Goal: Transaction & Acquisition: Obtain resource

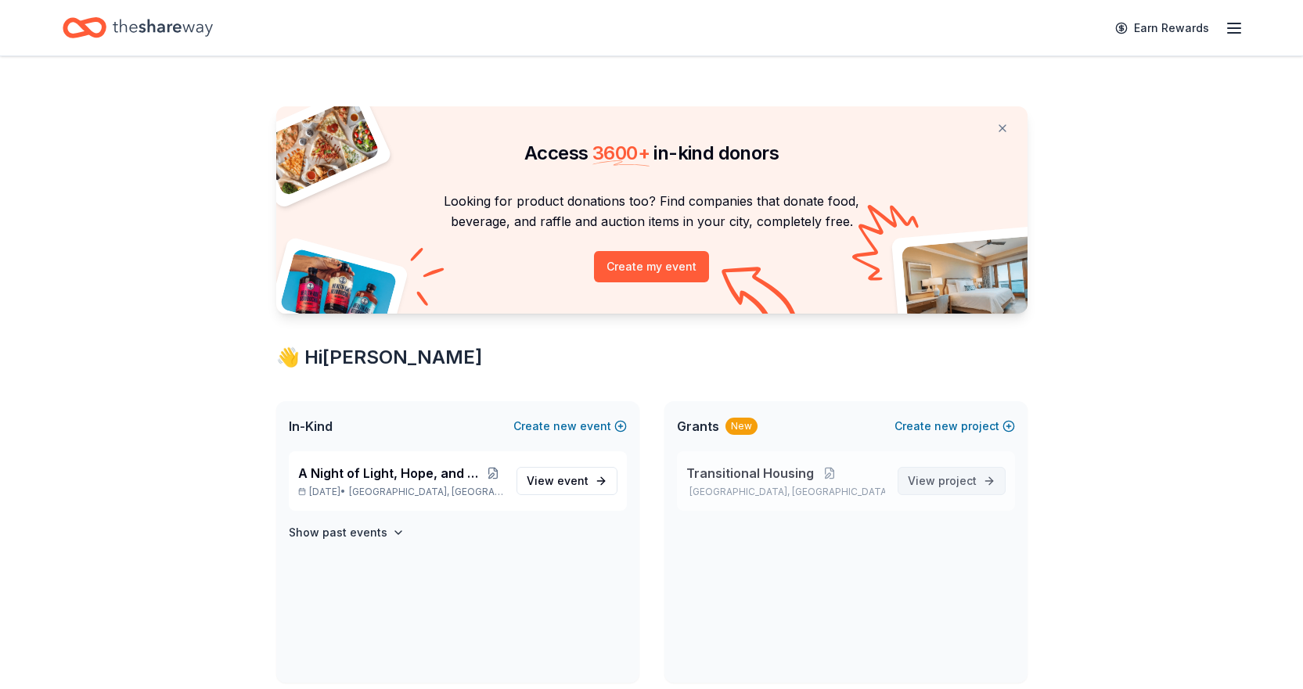
click at [951, 484] on span "project" at bounding box center [957, 480] width 38 height 13
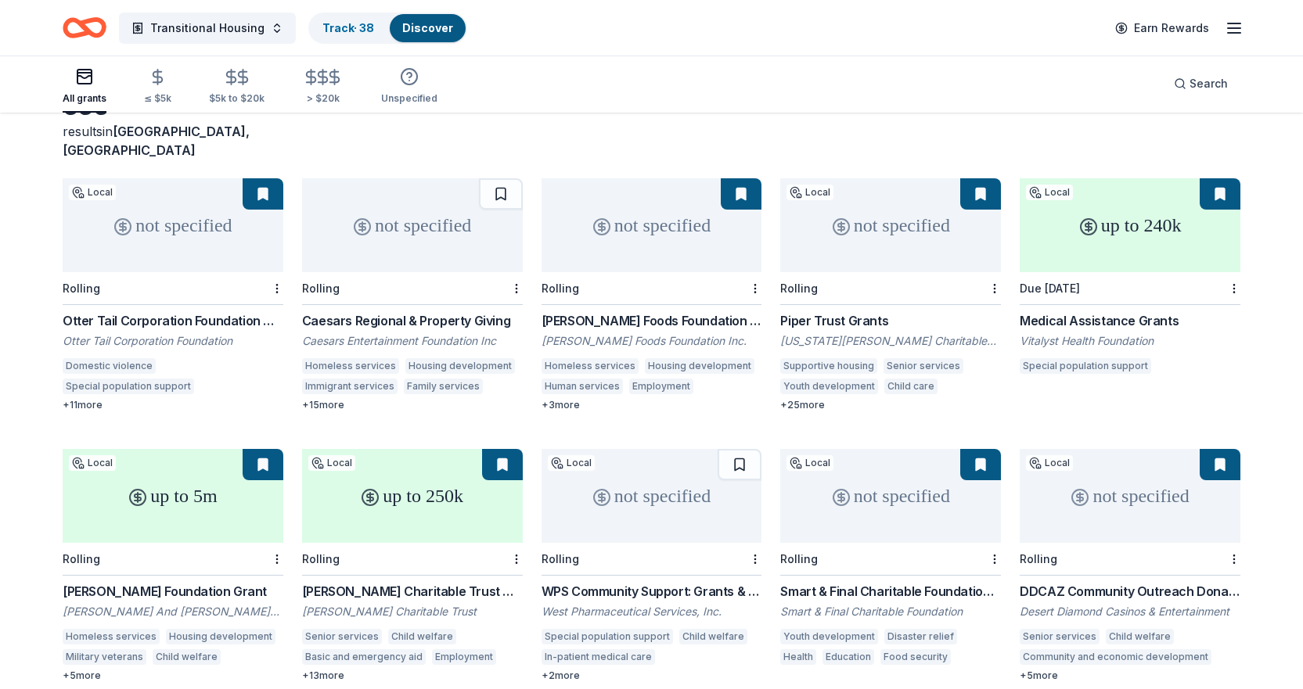
scroll to position [201, 0]
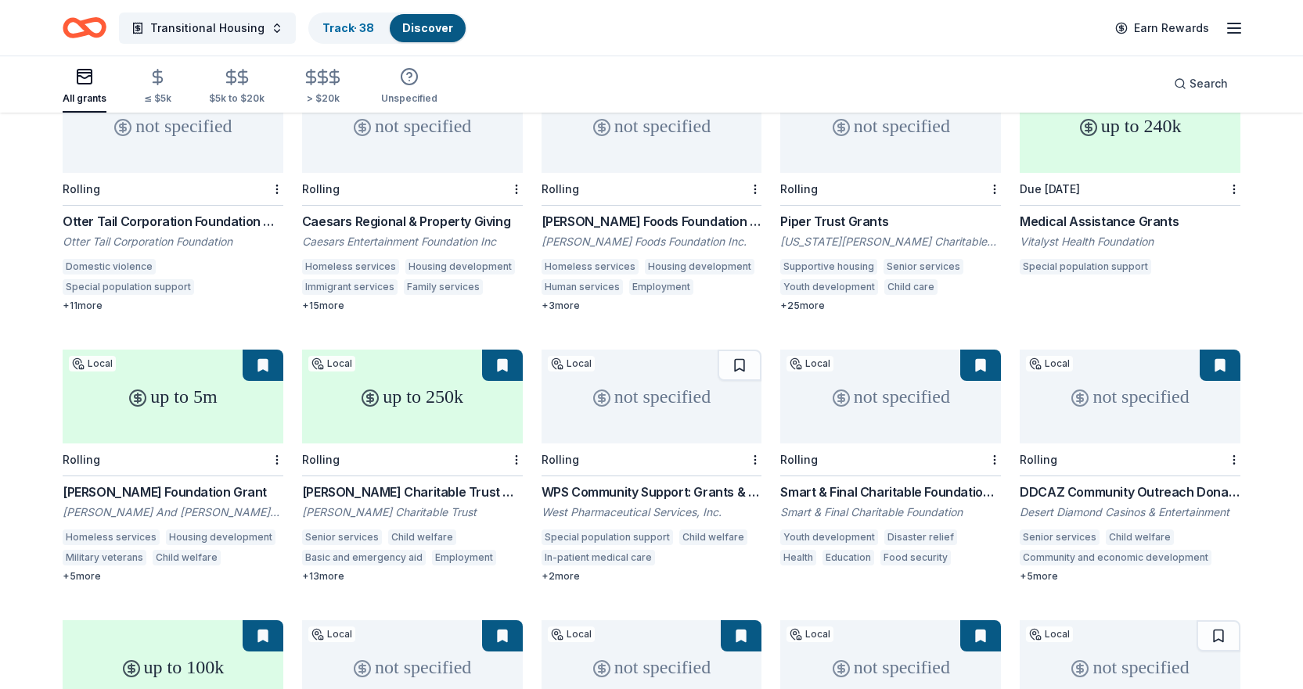
click at [662, 483] on div "WPS Community Support: Grants & Sponsorhips" at bounding box center [651, 492] width 221 height 19
click at [737, 350] on button at bounding box center [739, 365] width 44 height 31
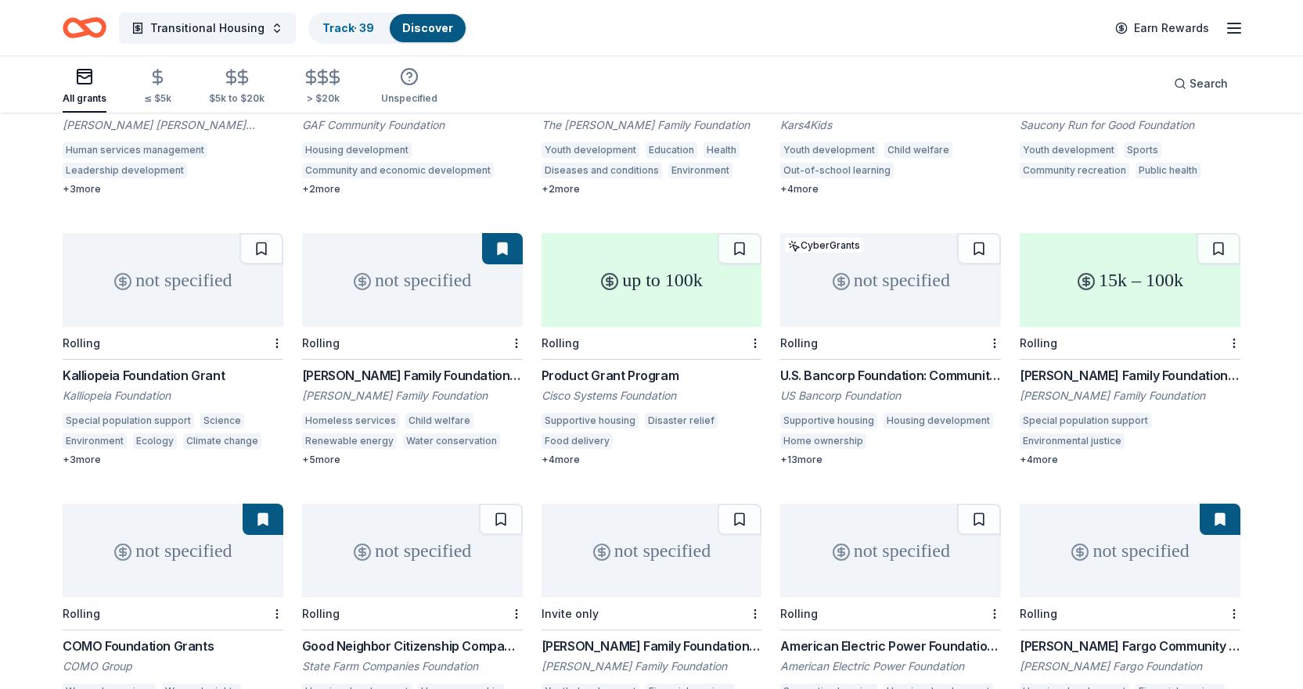
scroll to position [2295, 0]
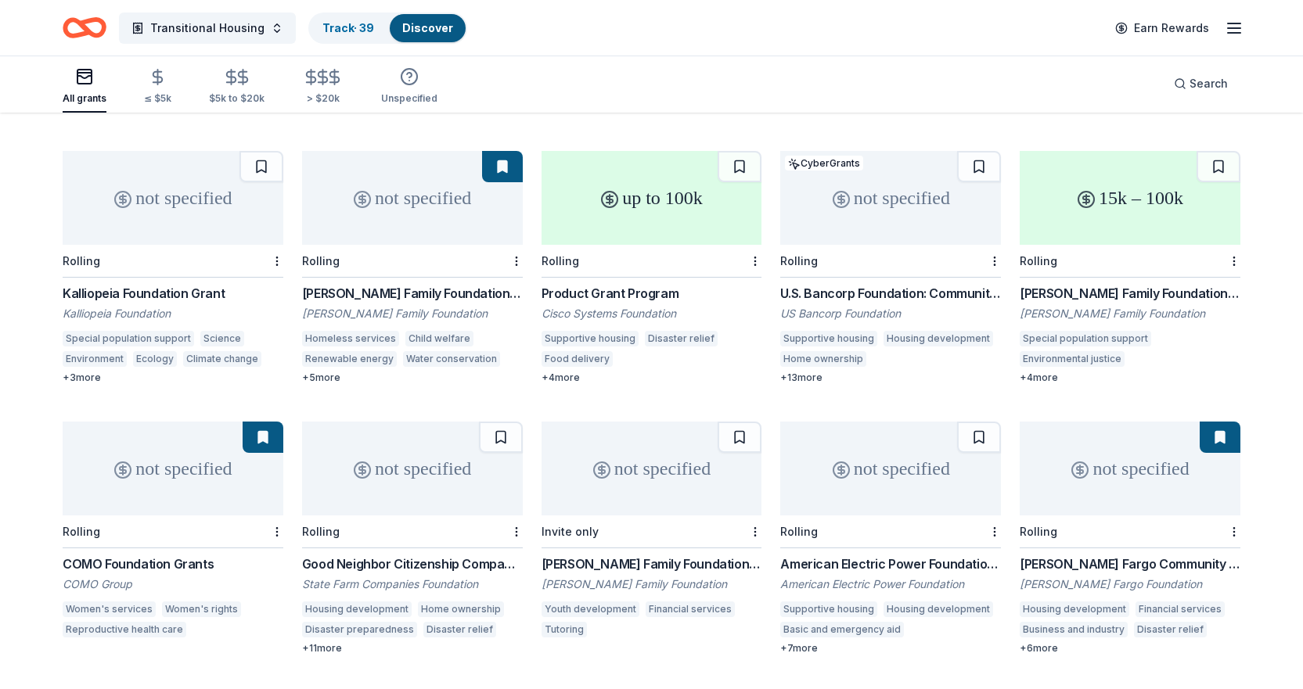
click at [628, 284] on div "Product Grant Program" at bounding box center [651, 293] width 221 height 19
click at [749, 159] on button at bounding box center [739, 166] width 44 height 31
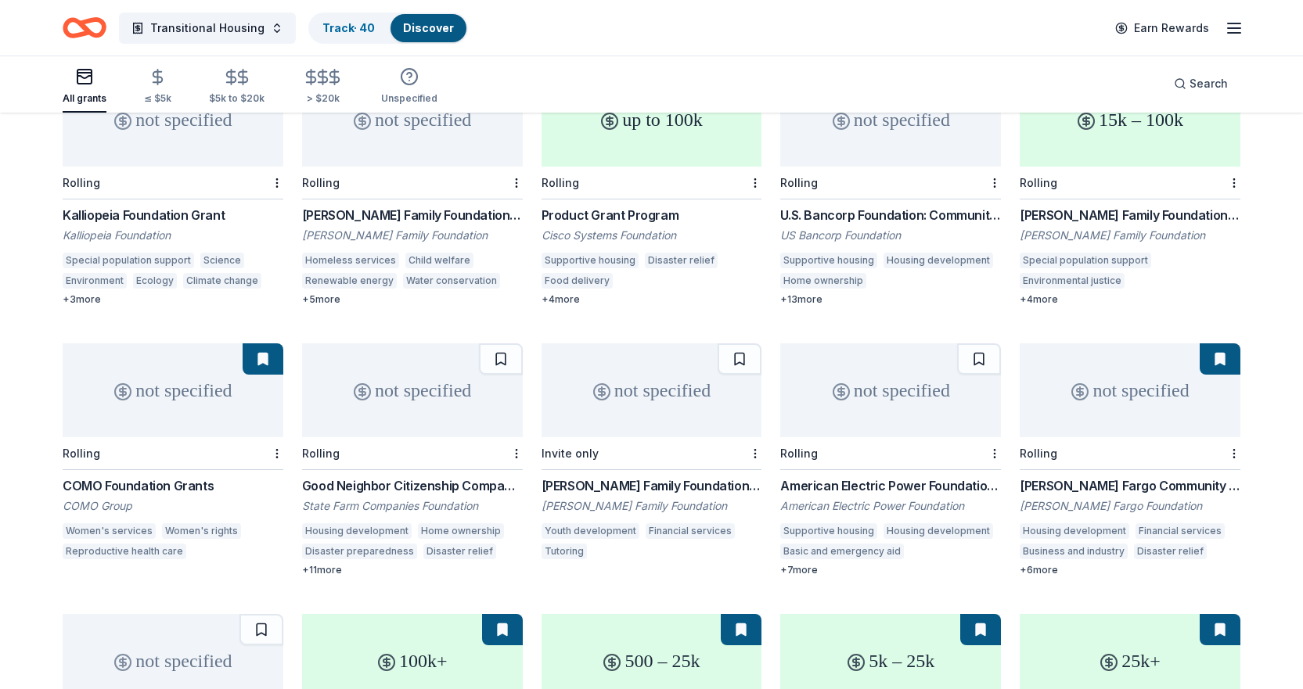
scroll to position [2451, 0]
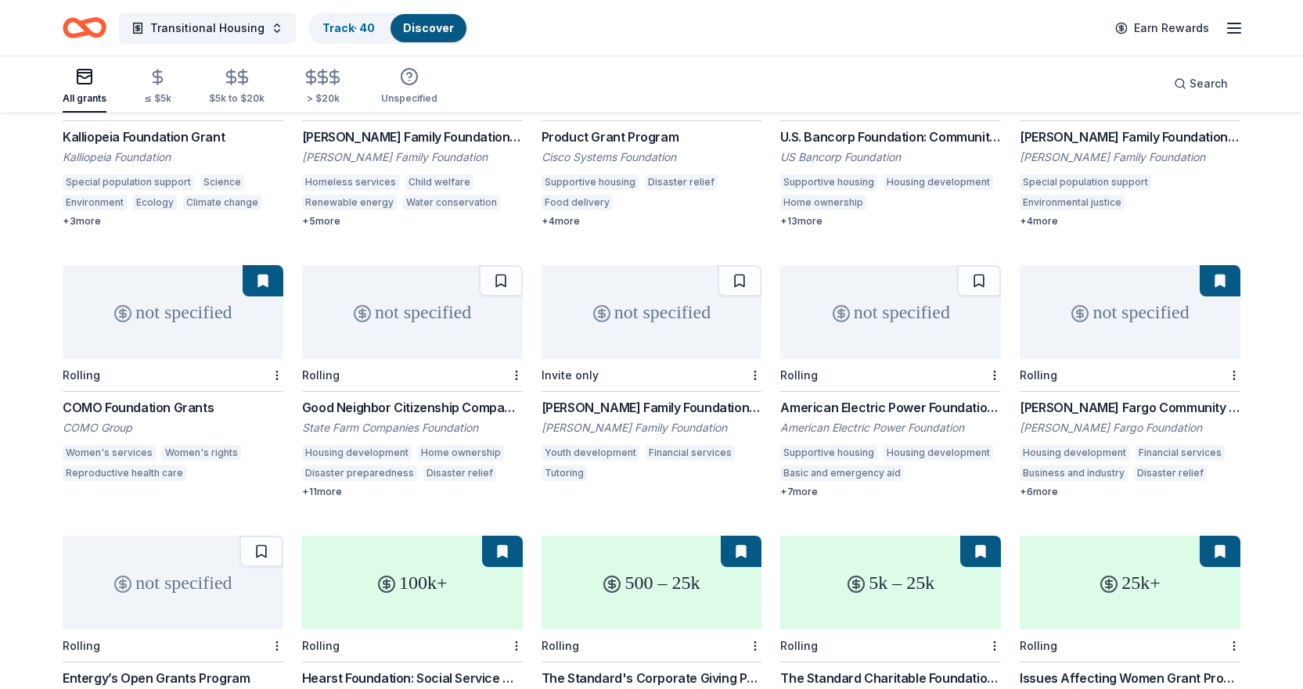
click at [457, 398] on div "Good Neighbor Citizenship Company Grants" at bounding box center [412, 407] width 221 height 19
click at [497, 265] on button at bounding box center [501, 280] width 44 height 31
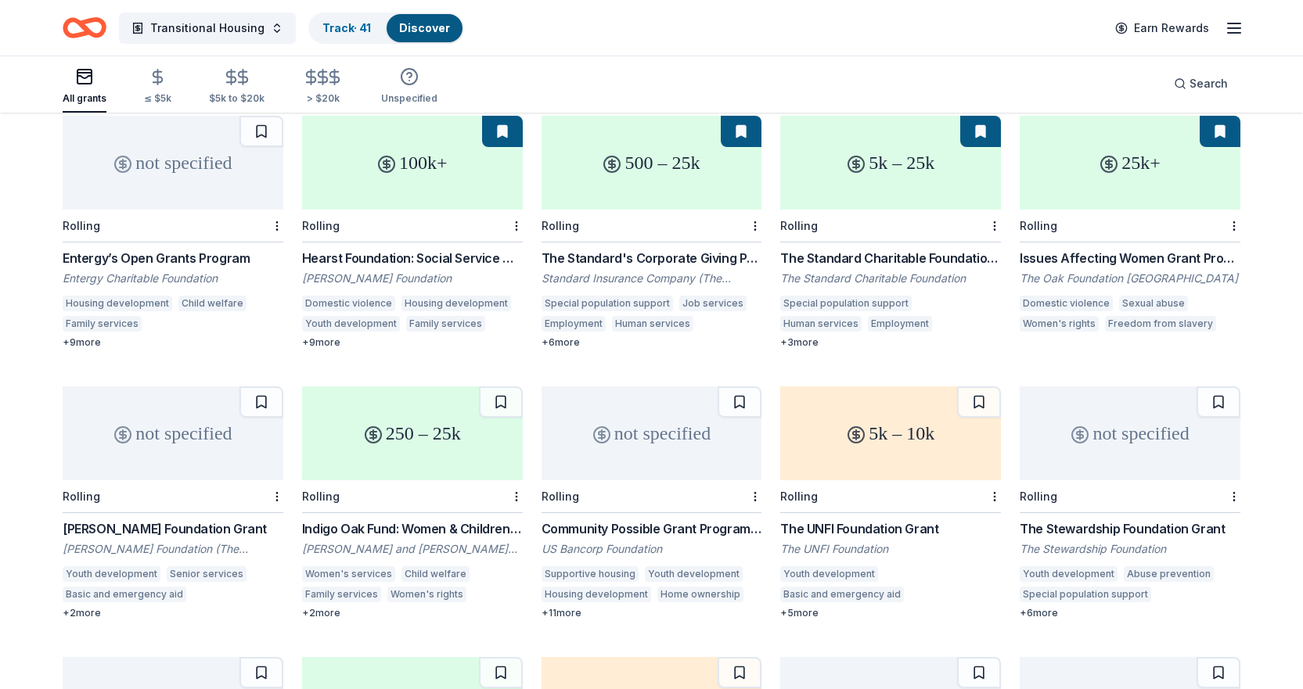
scroll to position [2986, 0]
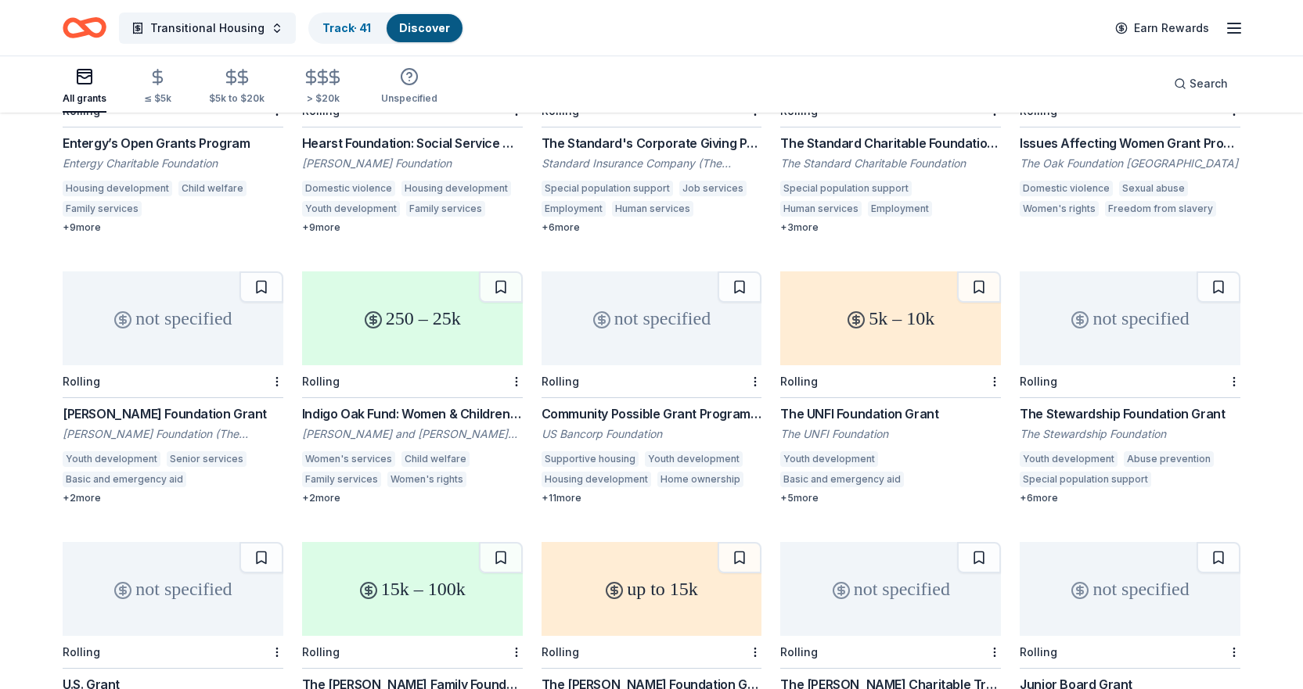
click at [408, 404] on div "Indigo Oak Fund: Women & Children's Issues" at bounding box center [412, 413] width 221 height 19
click at [502, 279] on button at bounding box center [501, 286] width 44 height 31
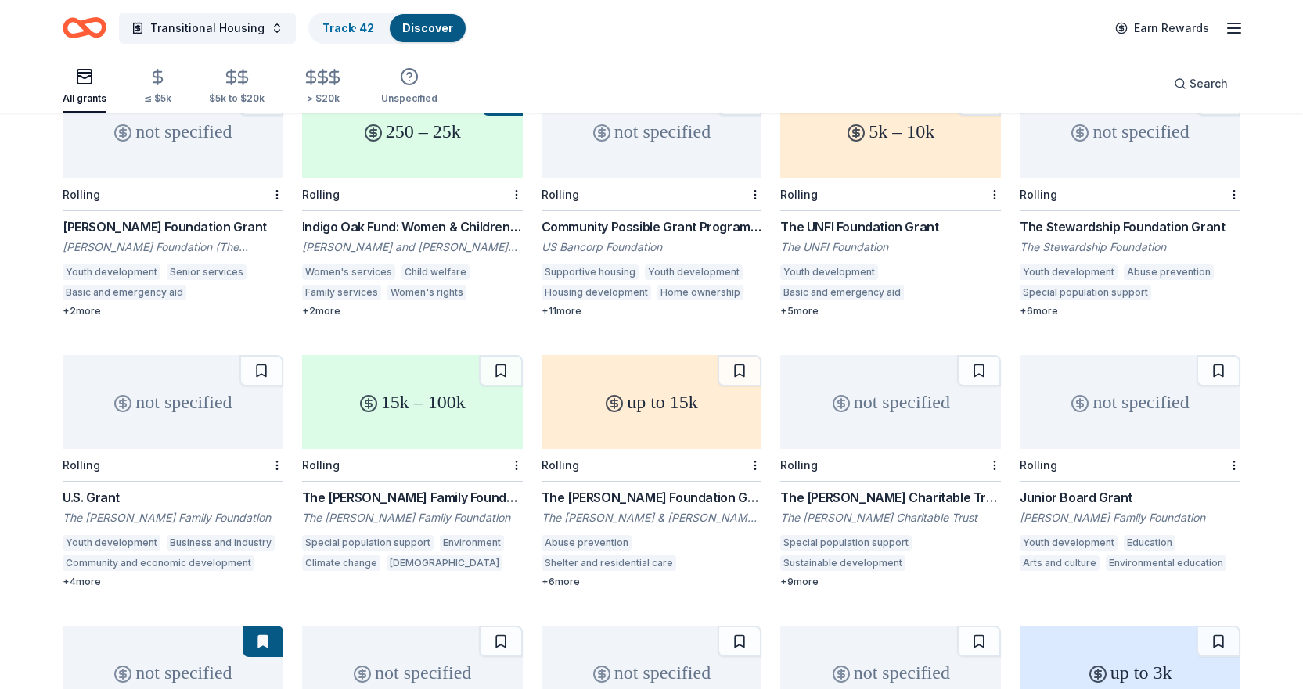
scroll to position [3377, 0]
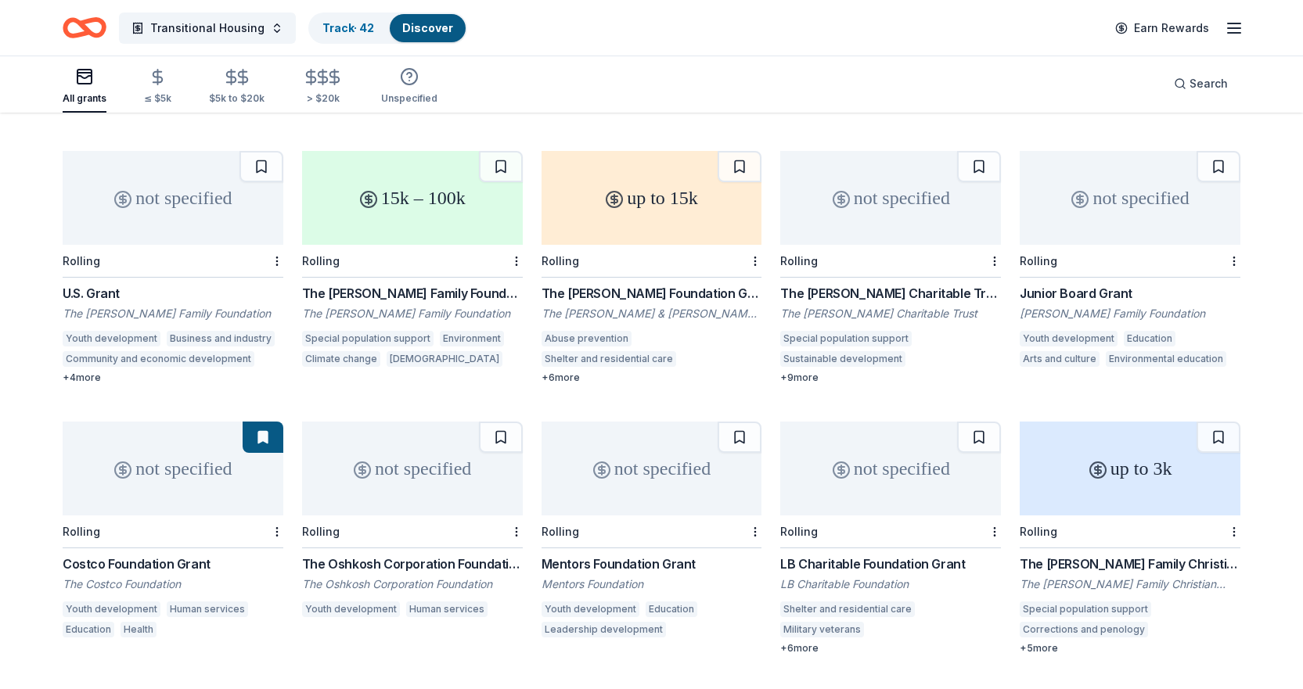
click at [420, 555] on div "The Oshkosh Corporation Foundation Grant" at bounding box center [412, 564] width 221 height 19
click at [498, 422] on button at bounding box center [501, 437] width 44 height 31
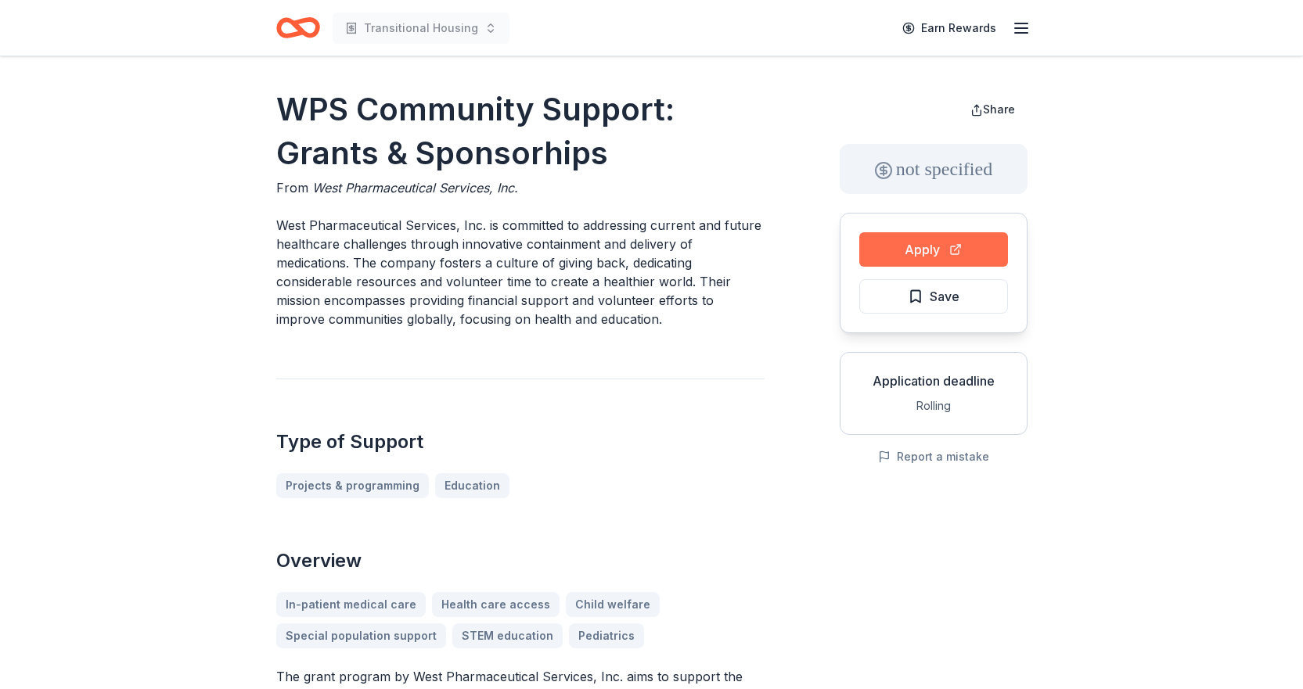
click at [878, 257] on button "Apply" at bounding box center [933, 249] width 149 height 34
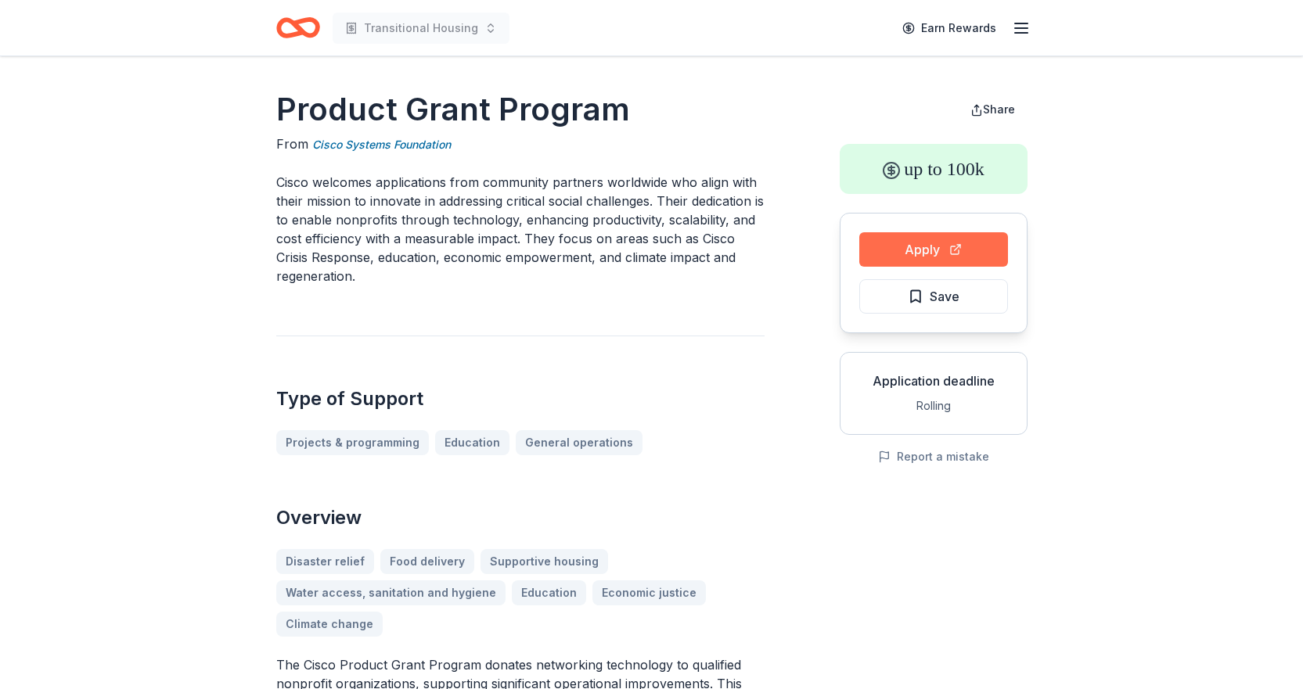
click at [906, 251] on button "Apply" at bounding box center [933, 249] width 149 height 34
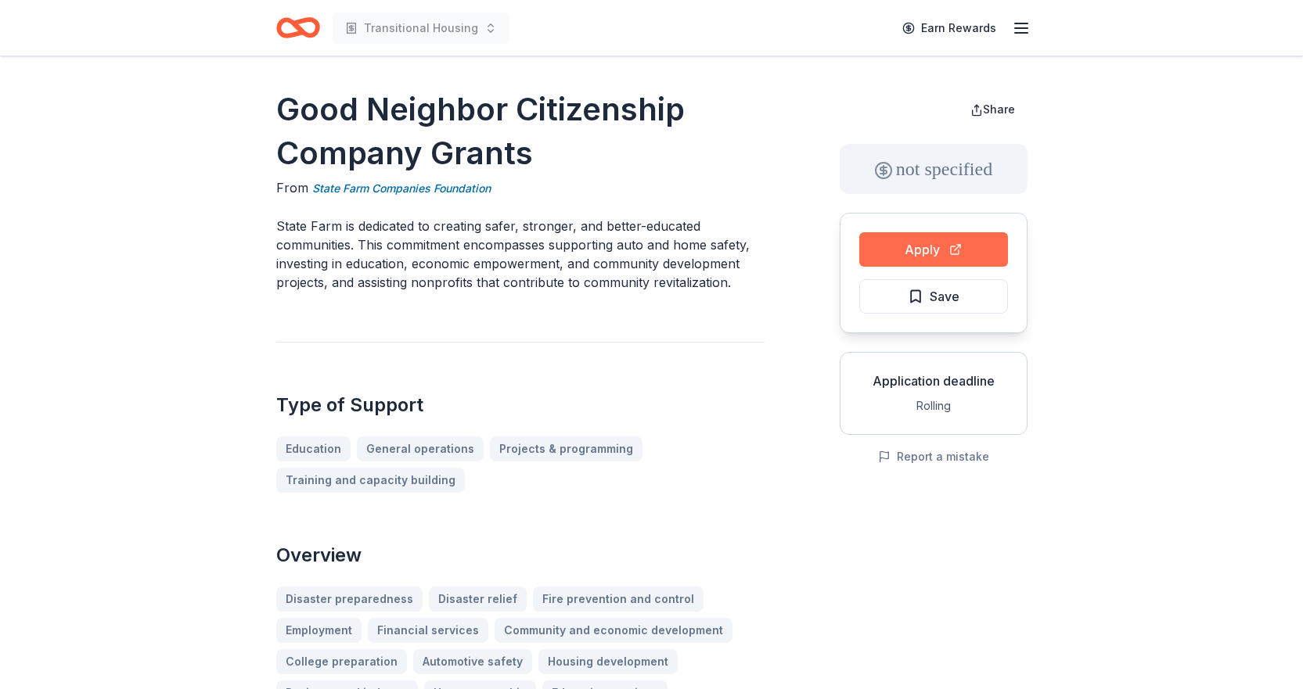
click at [972, 235] on button "Apply" at bounding box center [933, 249] width 149 height 34
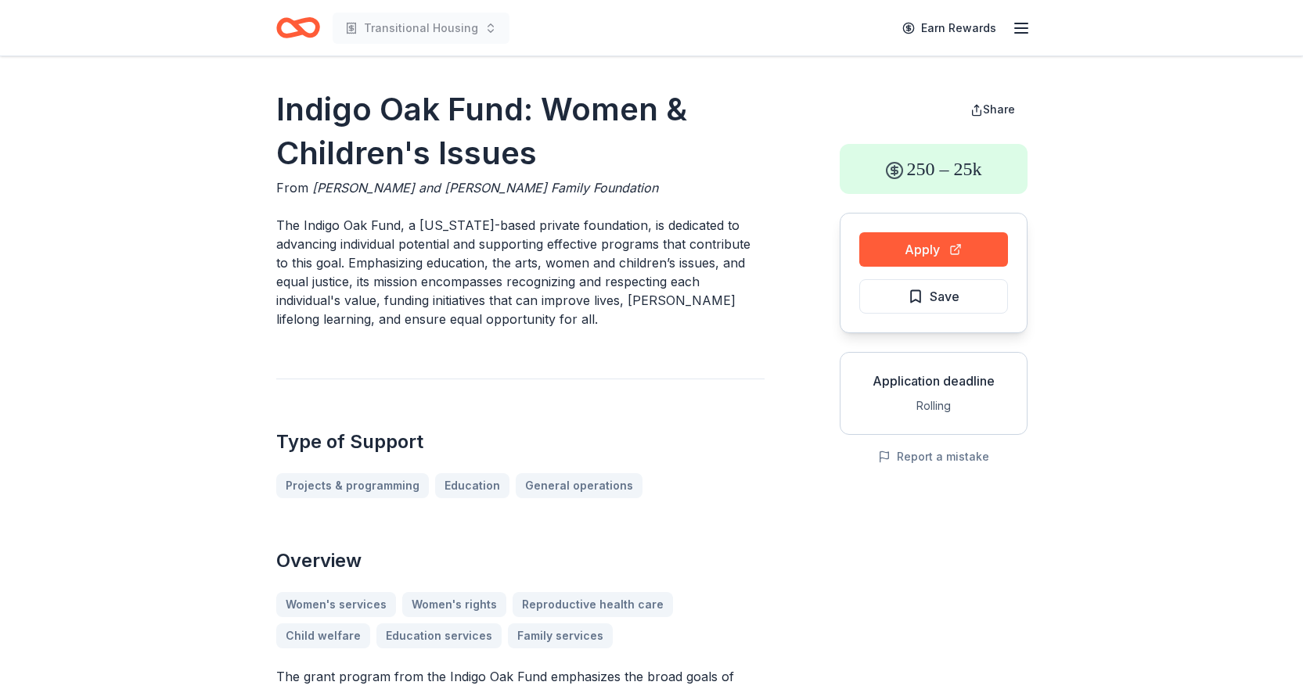
drag, startPoint x: 279, startPoint y: 103, endPoint x: 393, endPoint y: 125, distance: 115.5
click at [393, 125] on h1 "Indigo Oak Fund: Women & Children's Issues" at bounding box center [520, 132] width 488 height 88
click at [976, 257] on button "Apply" at bounding box center [933, 249] width 149 height 34
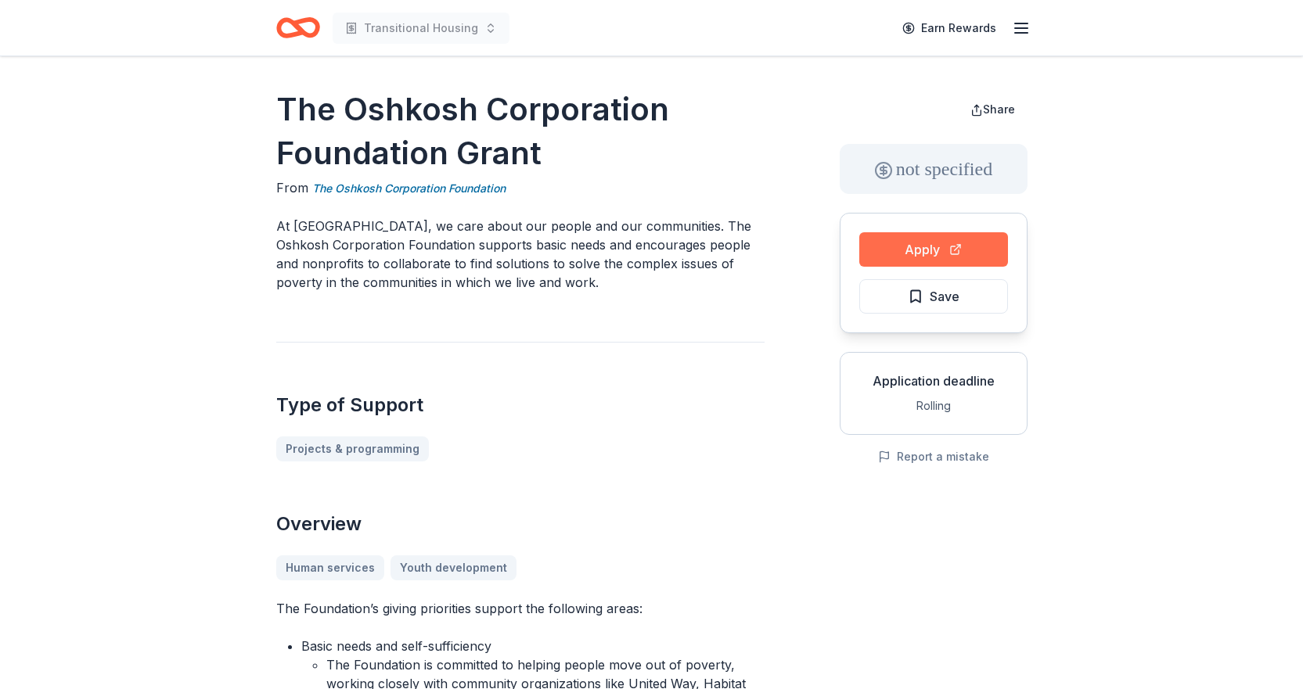
click at [968, 248] on button "Apply" at bounding box center [933, 249] width 149 height 34
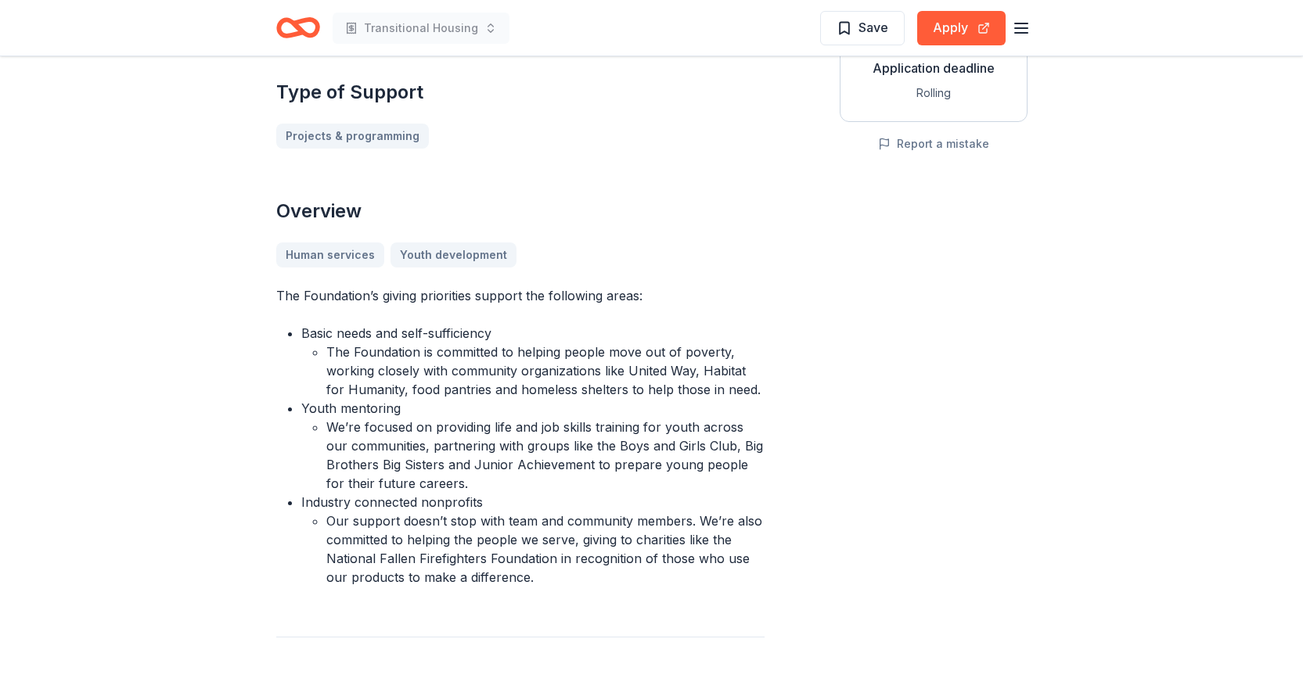
drag, startPoint x: 278, startPoint y: 289, endPoint x: 479, endPoint y: 385, distance: 222.6
click at [479, 385] on div "The Foundation’s giving priorities support the following areas: Basic needs and…" at bounding box center [520, 436] width 488 height 300
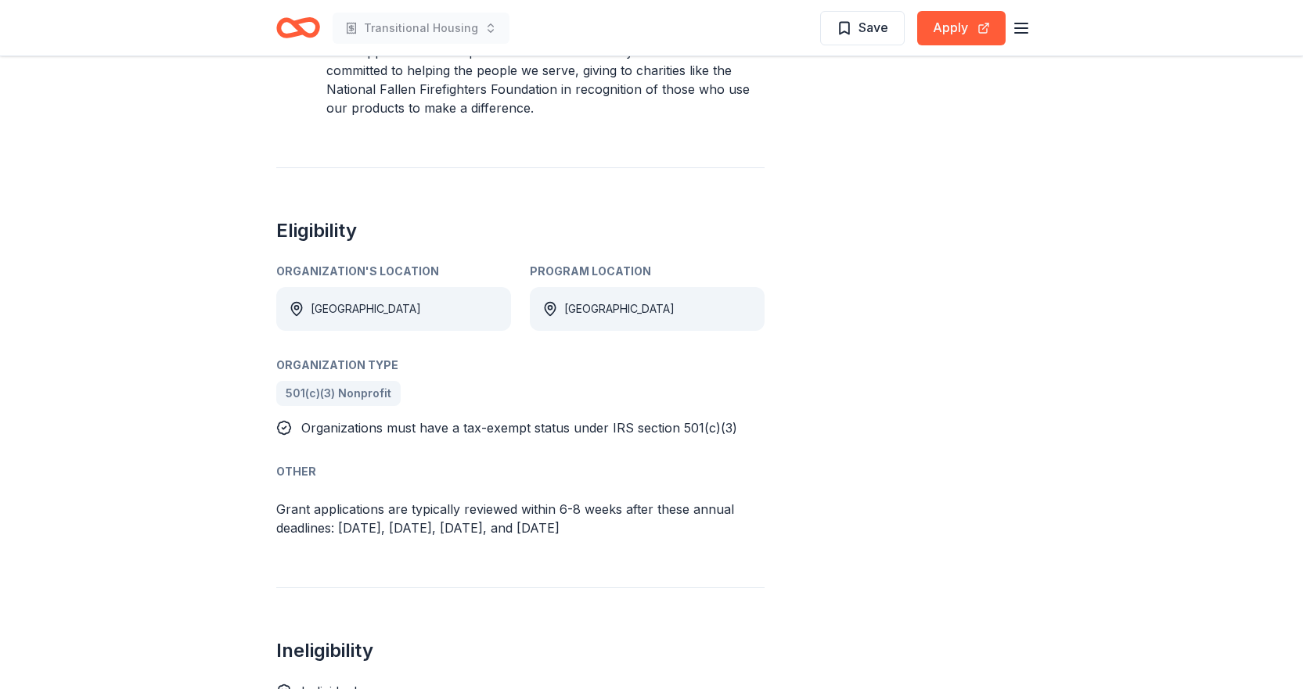
scroll to position [469, 0]
